Goal: Check status: Check status

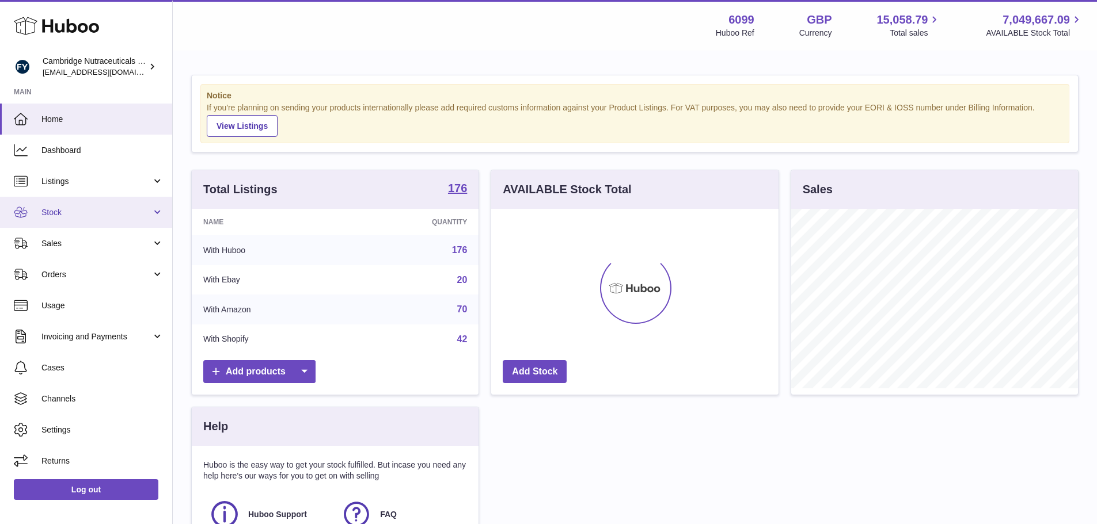
scroll to position [180, 287]
click at [92, 203] on link "Stock" at bounding box center [86, 212] width 172 height 31
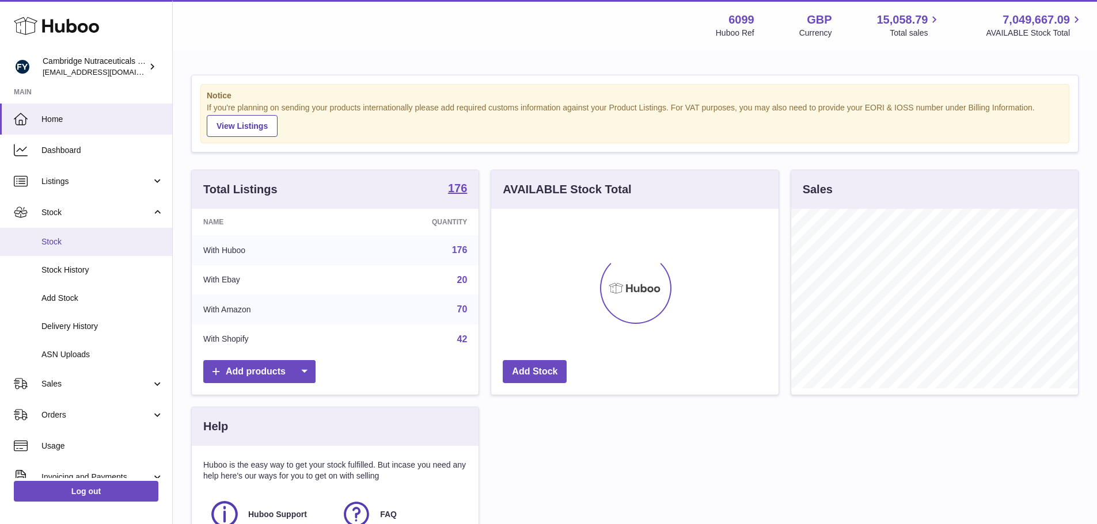
click at [76, 240] on span "Stock" at bounding box center [102, 242] width 122 height 11
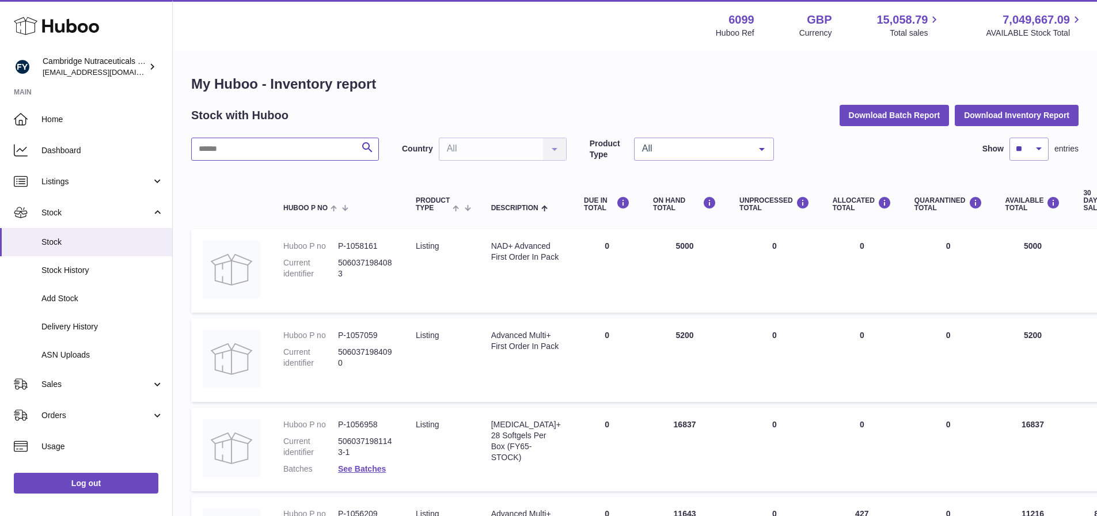
click at [250, 150] on input "text" at bounding box center [285, 149] width 188 height 23
type input "**********"
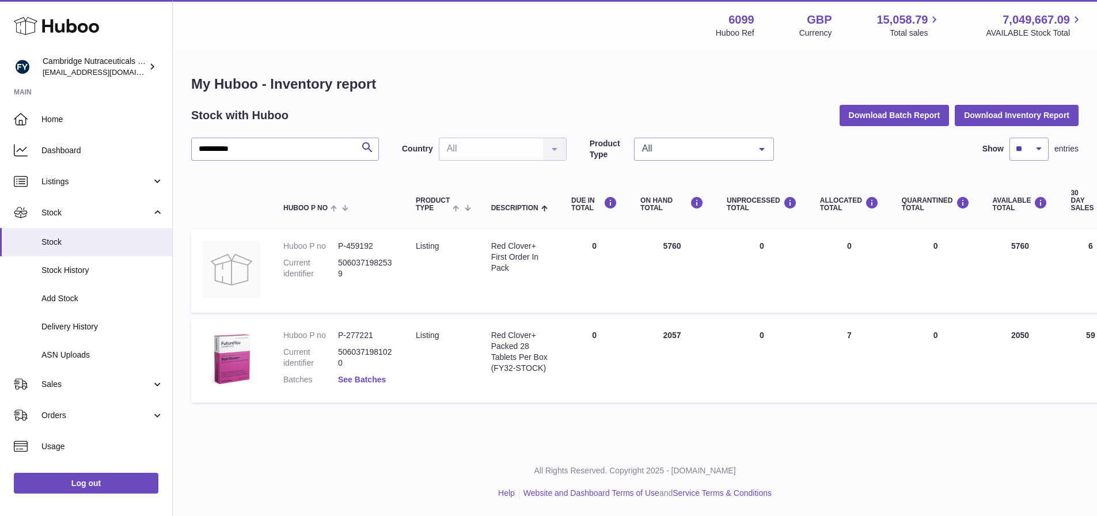
click at [372, 379] on link "See Batches" at bounding box center [362, 379] width 48 height 9
